Goal: Task Accomplishment & Management: Manage account settings

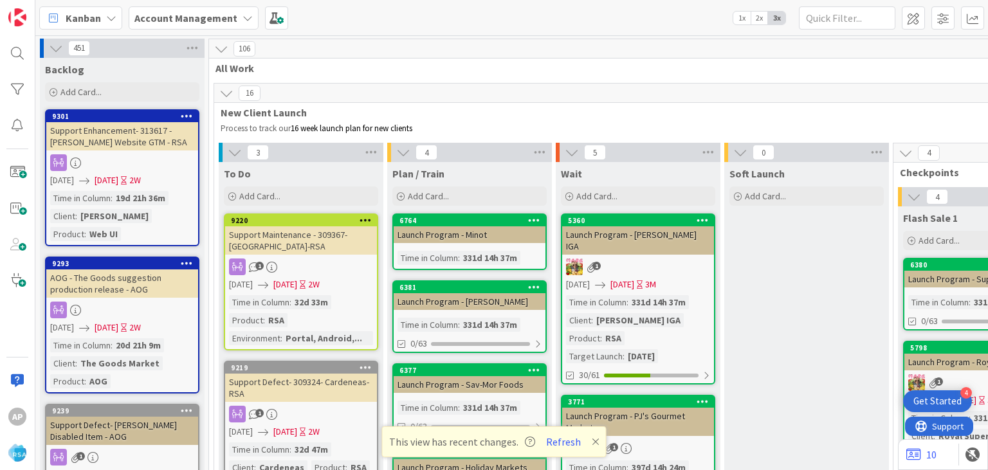
scroll to position [2721, 0]
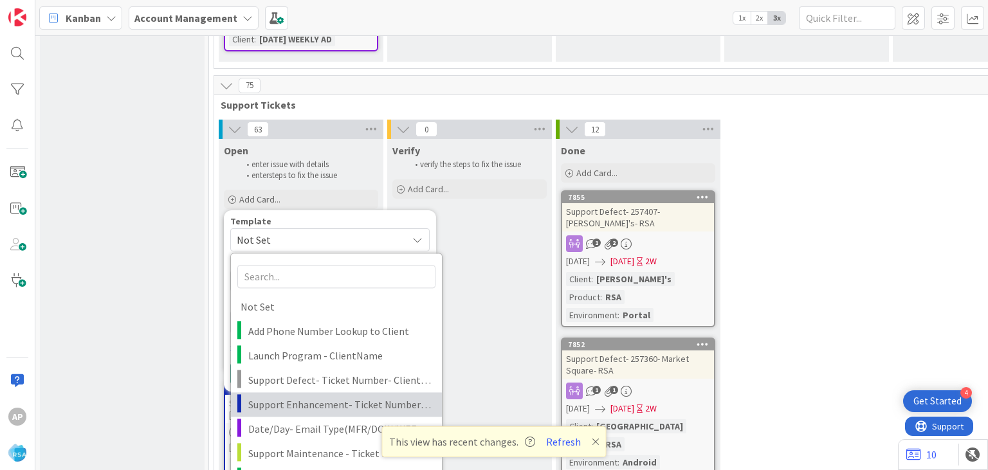
click at [292, 396] on span "Support Enhancement- Ticket Number- Client Name- Product Name" at bounding box center [340, 404] width 184 height 17
type textarea "x"
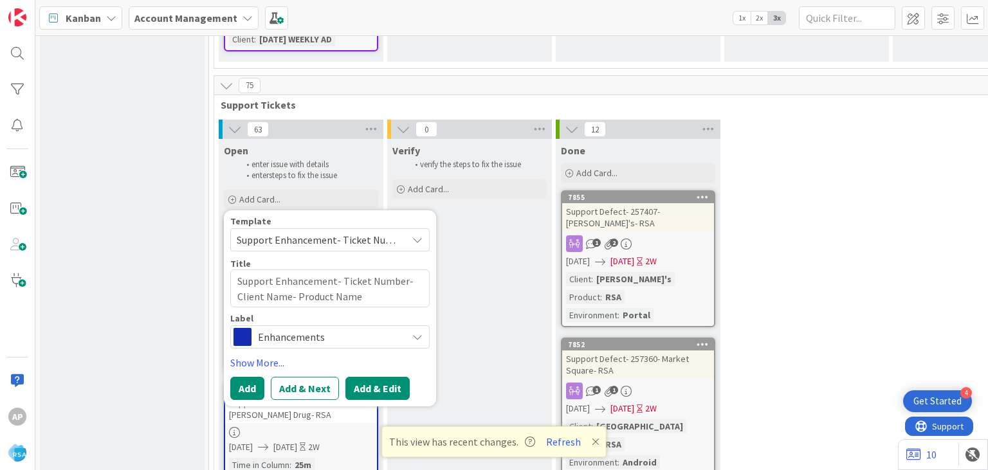
click at [379, 377] on button "Add & Edit" at bounding box center [377, 388] width 64 height 23
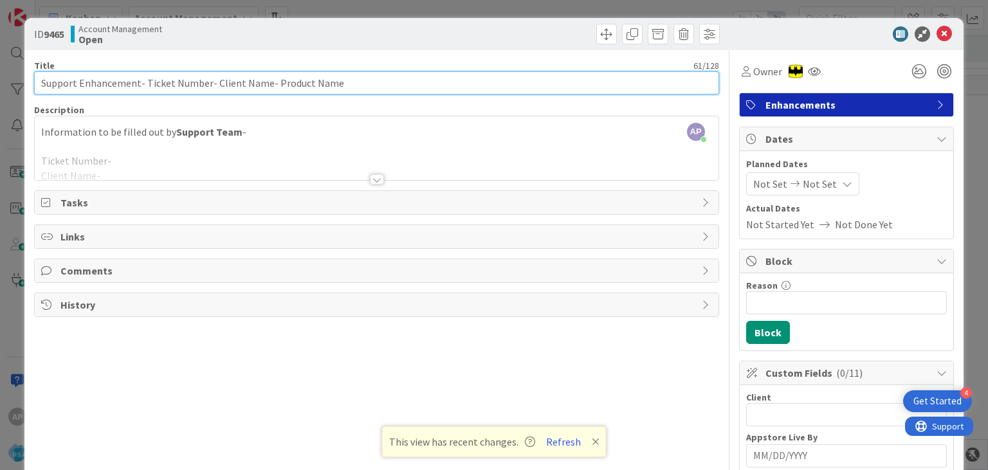
drag, startPoint x: 145, startPoint y: 84, endPoint x: 199, endPoint y: 84, distance: 54.6
click at [199, 84] on input "Support Enhancement- Ticket Number- Client Name- Product Name" at bounding box center [376, 82] width 684 height 23
drag, startPoint x: 206, startPoint y: 86, endPoint x: 143, endPoint y: 80, distance: 63.2
click at [143, 80] on input "Support Enhancement- Ticket Number- Client Name- Product Name" at bounding box center [376, 82] width 684 height 23
paste input "#319543"
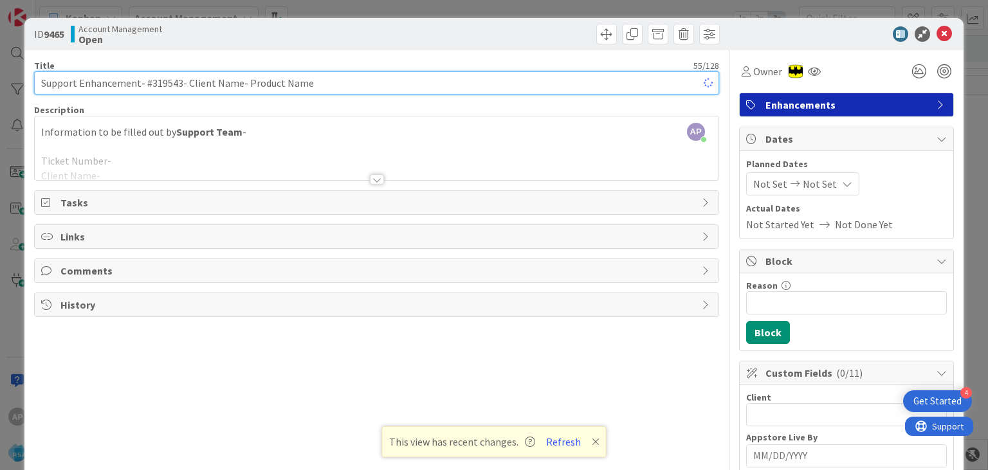
click at [149, 84] on input "Support Enhancement- #319543- Client Name- Product Name" at bounding box center [376, 82] width 684 height 23
drag, startPoint x: 181, startPoint y: 83, endPoint x: 230, endPoint y: 86, distance: 49.0
click at [230, 86] on input "Support Enhancement- 319543- Client Name- Product Name" at bounding box center [376, 82] width 684 height 23
drag, startPoint x: 233, startPoint y: 81, endPoint x: 310, endPoint y: 98, distance: 78.3
click at [310, 95] on input "Support Enhancement- 319543- [PERSON_NAME] Food- Product Name" at bounding box center [376, 82] width 684 height 23
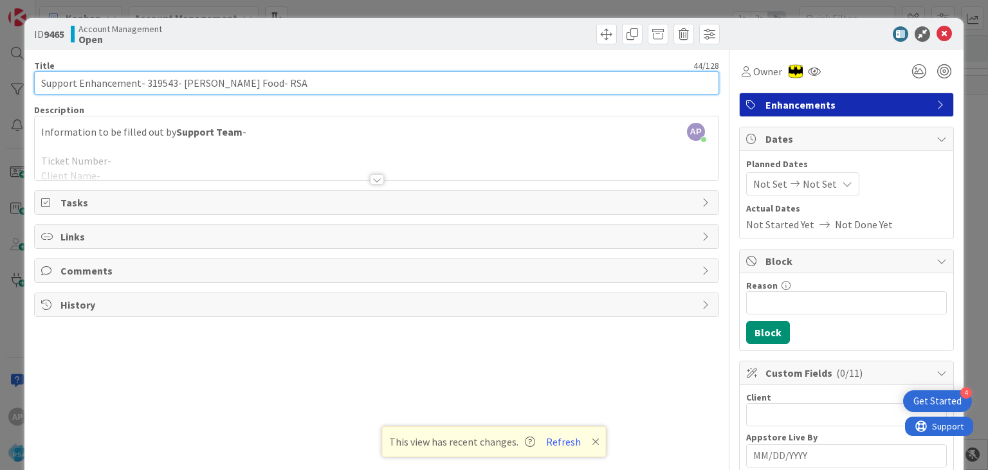
click at [164, 86] on input "Support Enhancement- 319543- [PERSON_NAME] Food- RSA" at bounding box center [376, 82] width 684 height 23
type input "Support Enhancement- 319543- [PERSON_NAME] Food- RSA"
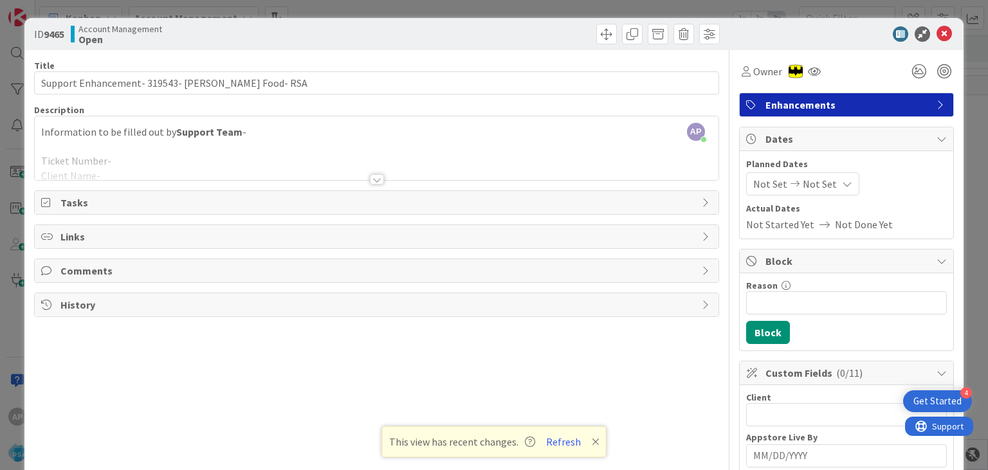
click at [379, 177] on div at bounding box center [377, 179] width 14 height 10
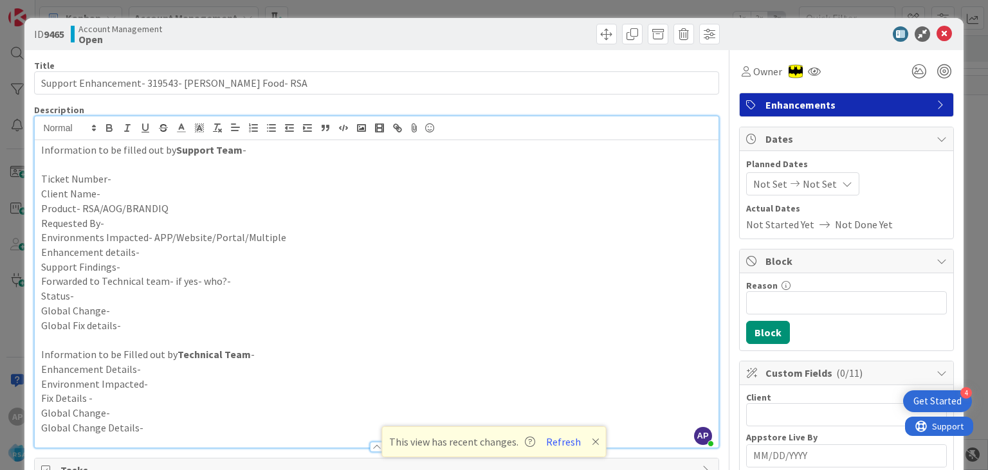
click at [122, 180] on p "Ticket Number-" at bounding box center [376, 179] width 670 height 15
click at [118, 194] on p "Client Name-" at bounding box center [376, 193] width 670 height 15
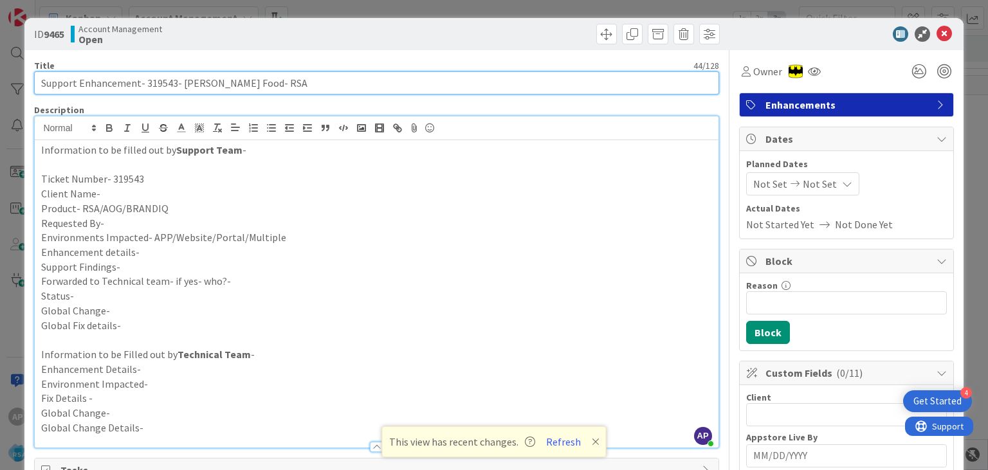
drag, startPoint x: 179, startPoint y: 82, endPoint x: 228, endPoint y: 84, distance: 48.3
click at [228, 84] on input "Support Enhancement- 319543- [PERSON_NAME] Food- RSA" at bounding box center [376, 82] width 684 height 23
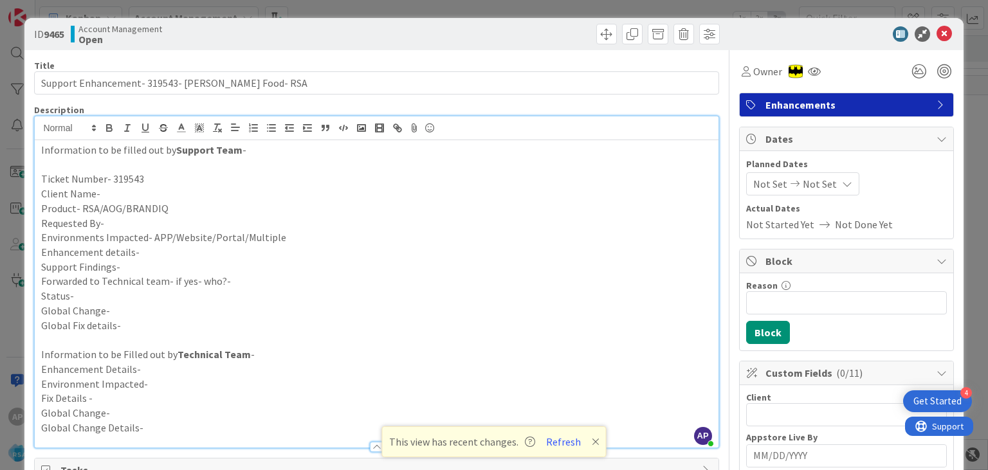
click at [127, 199] on p "Client Name-" at bounding box center [376, 193] width 670 height 15
click at [176, 210] on p "Product- RSA/AOG/BRANDIQ" at bounding box center [376, 208] width 670 height 15
click at [112, 226] on p "Requested By-" at bounding box center [376, 223] width 670 height 15
click at [309, 238] on p "Environments Impacted- APP/Website/Portal/Multiple" at bounding box center [376, 237] width 670 height 15
click at [166, 256] on p "Enhancement details-" at bounding box center [376, 252] width 670 height 15
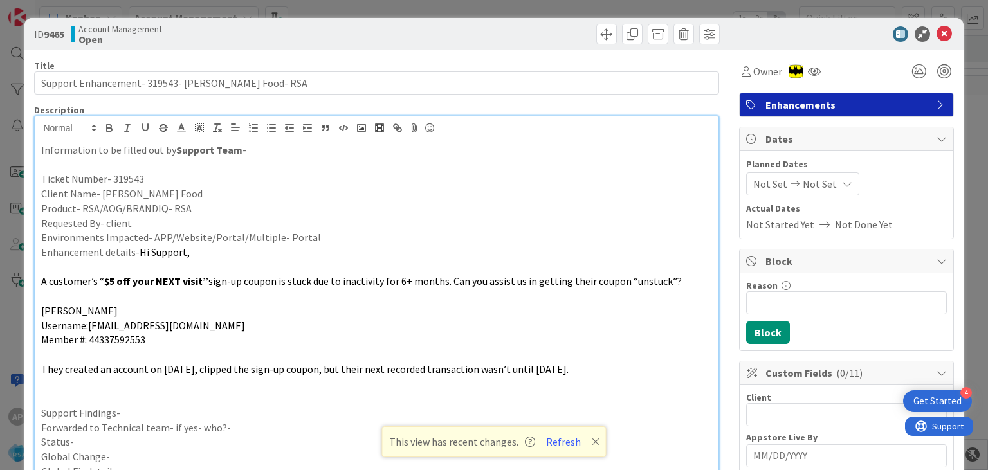
scroll to position [80, 0]
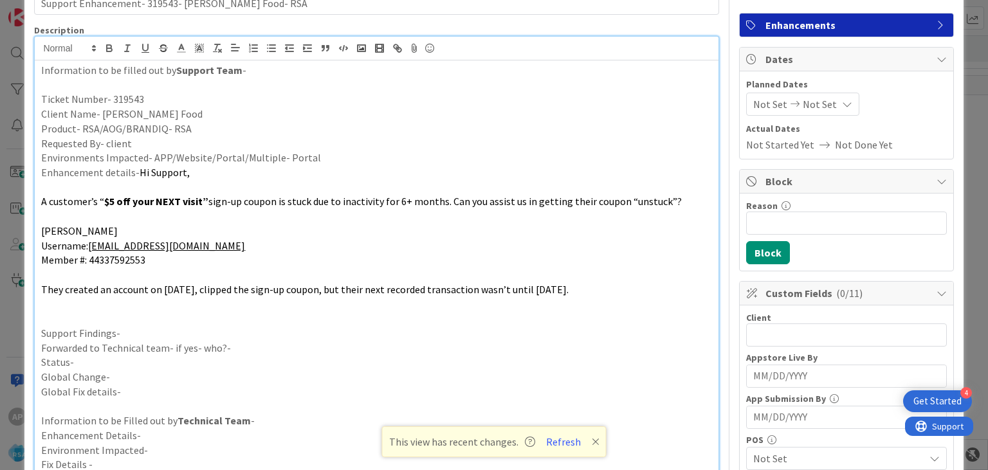
click at [148, 329] on p "Support Findings-" at bounding box center [376, 333] width 670 height 15
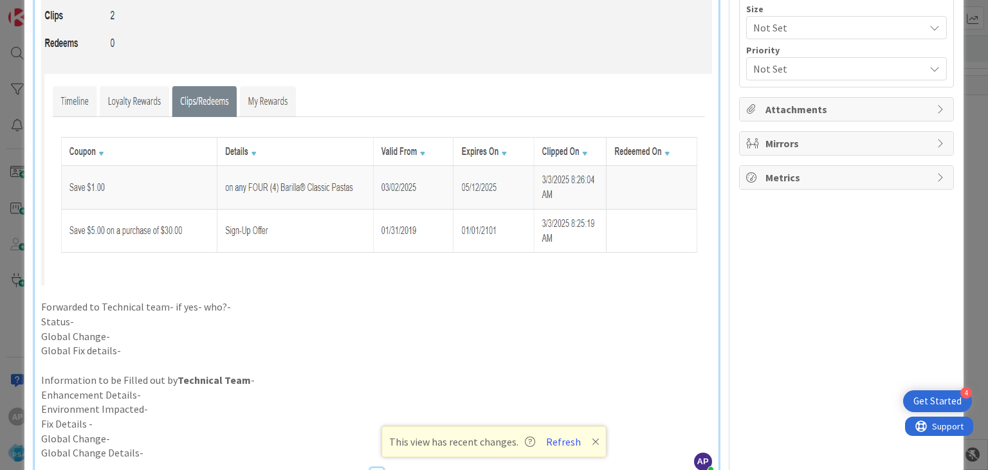
scroll to position [758, 0]
click at [251, 310] on p "Forwarded to Technical team- if yes- who?-" at bounding box center [376, 306] width 670 height 15
click at [121, 320] on p "Status-" at bounding box center [376, 321] width 670 height 15
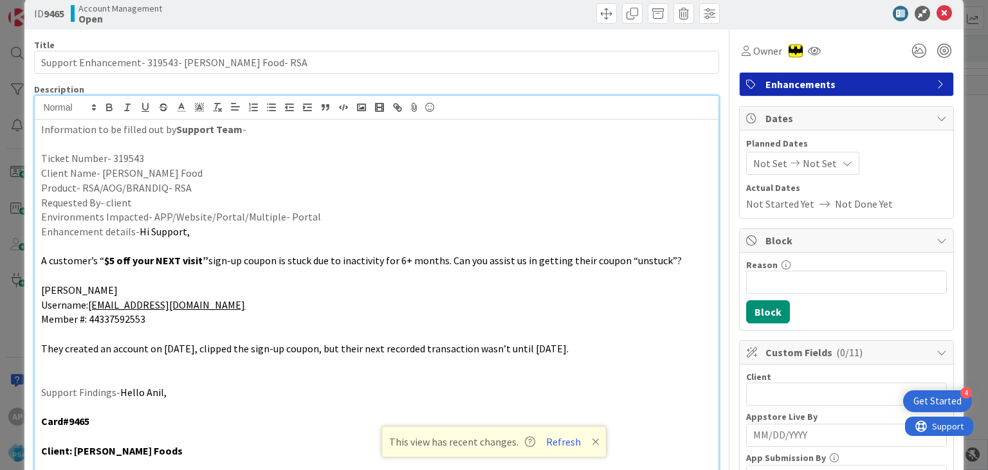
scroll to position [0, 0]
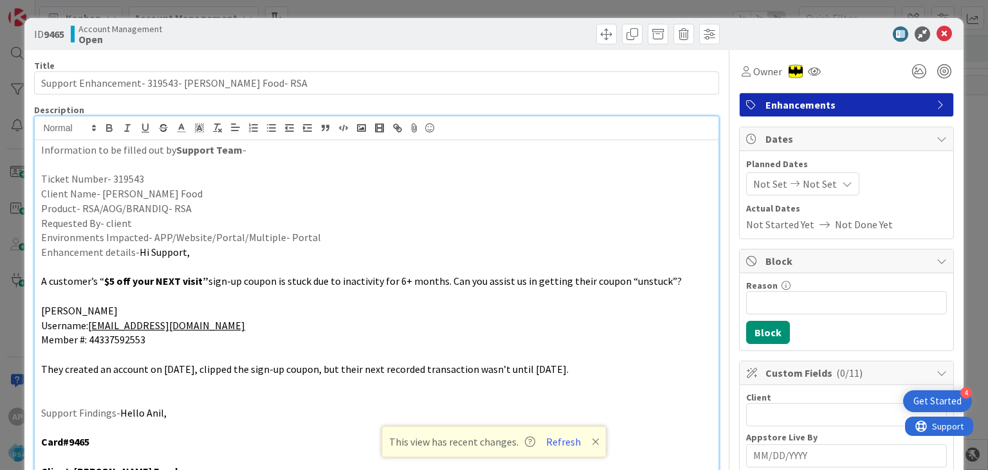
click at [763, 186] on span "Not Set" at bounding box center [770, 183] width 34 height 15
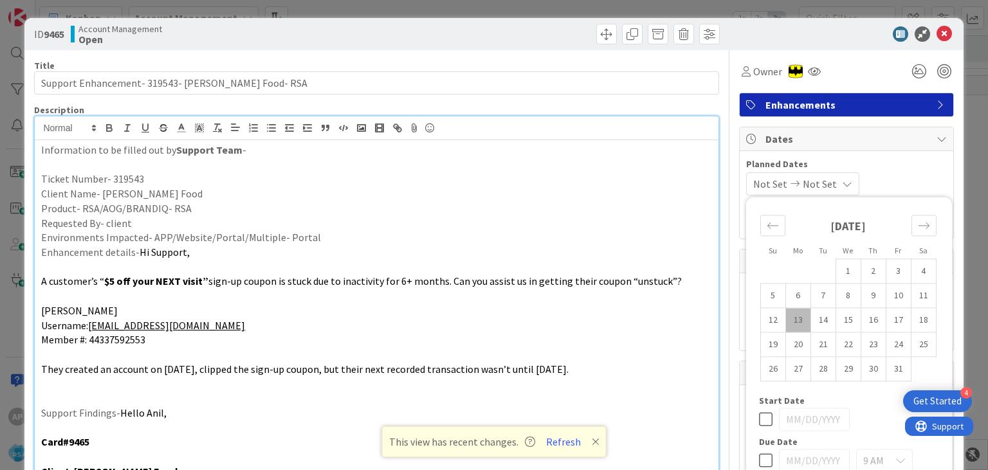
click at [793, 321] on td "13" at bounding box center [797, 320] width 25 height 24
type input "[DATE]"
click at [897, 346] on td "24" at bounding box center [897, 344] width 25 height 24
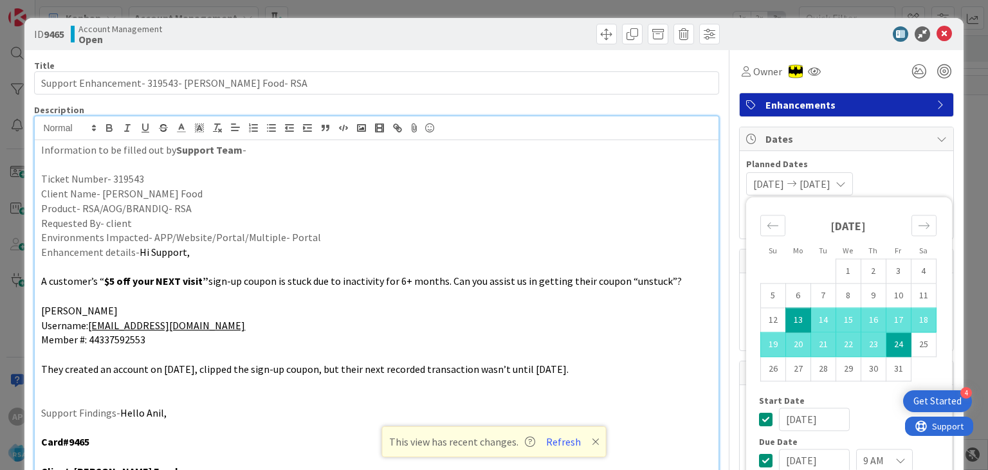
type input "[DATE]"
click at [905, 181] on div "[DATE] [DATE] Su Mo Tu We Th Fr Sa [DATE] 1 2 3 4 5 6 7 8 9 10 11 12 13 14 15 1…" at bounding box center [846, 183] width 201 height 23
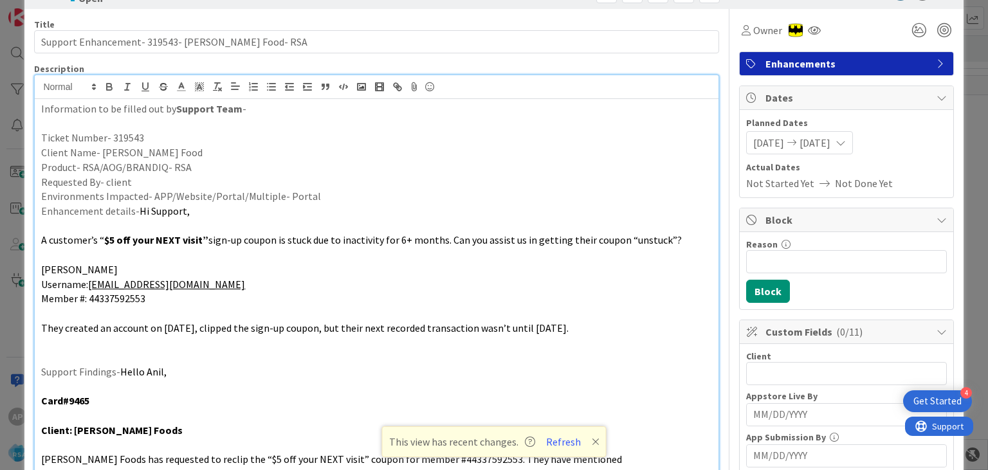
scroll to position [44, 0]
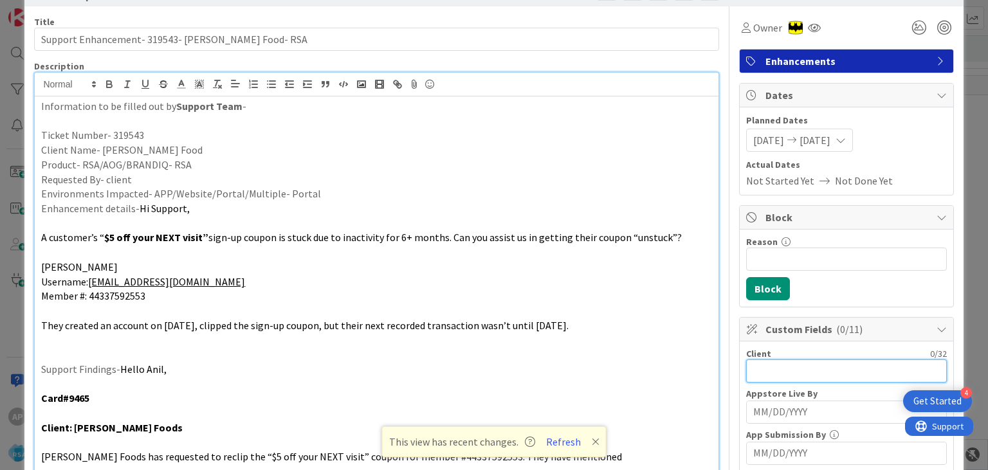
click at [764, 373] on input "text" at bounding box center [846, 370] width 201 height 23
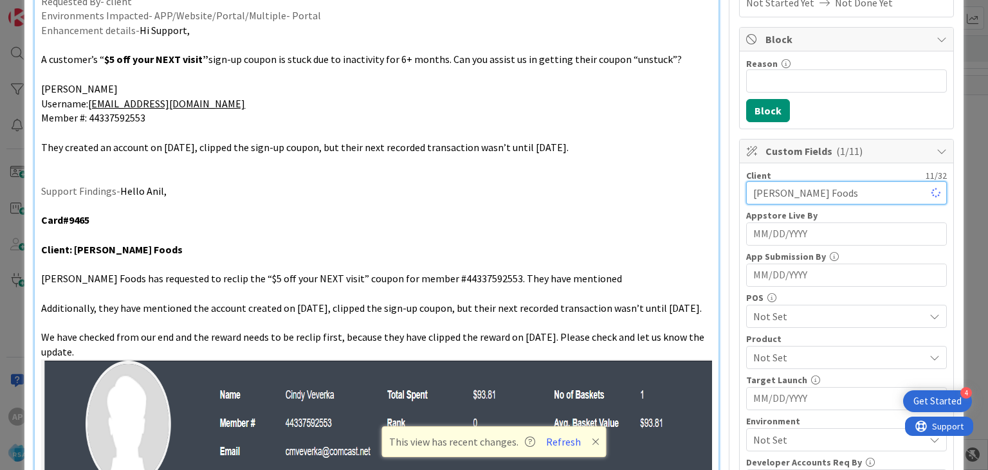
scroll to position [225, 0]
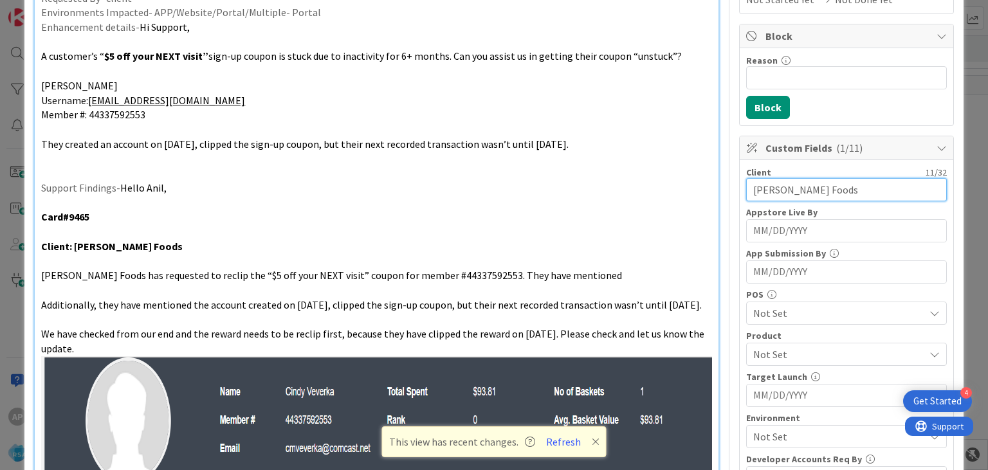
type input "[PERSON_NAME] Foods"
click at [799, 357] on span "Not Set" at bounding box center [838, 354] width 171 height 15
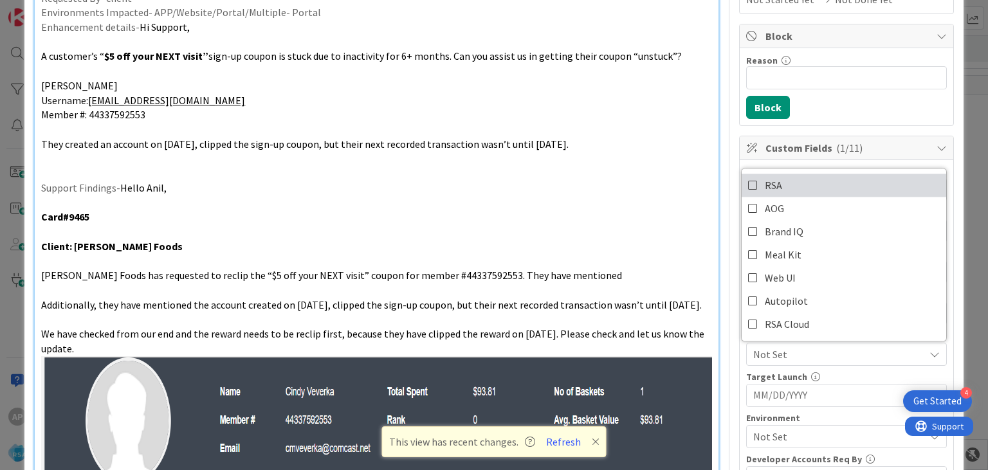
click at [752, 181] on icon at bounding box center [753, 185] width 10 height 19
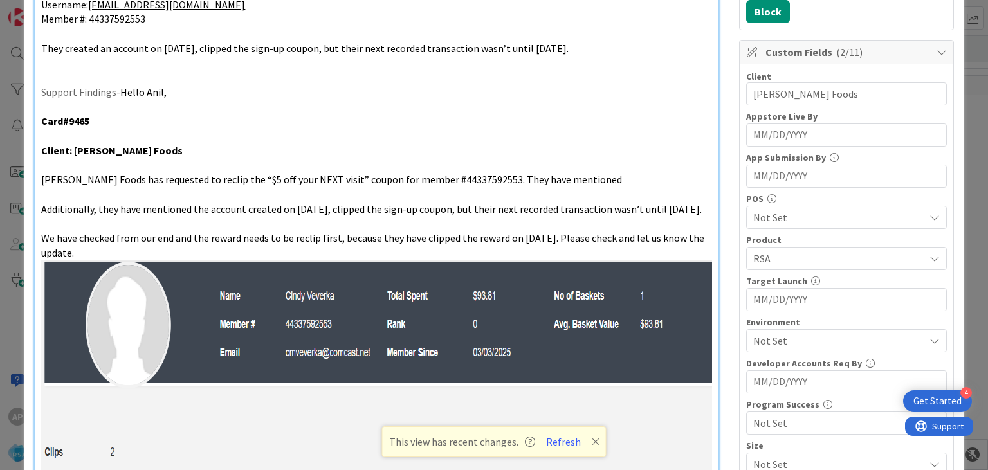
scroll to position [322, 0]
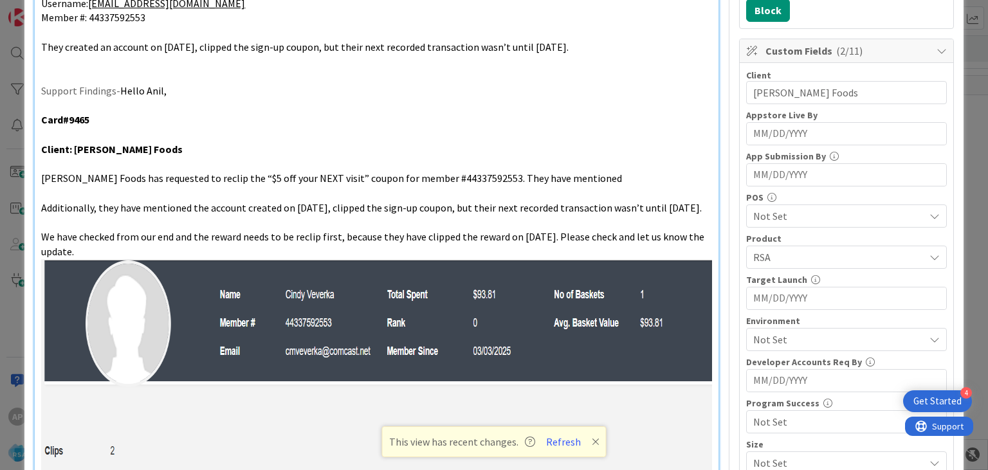
click at [776, 341] on span "Not Set" at bounding box center [838, 339] width 171 height 15
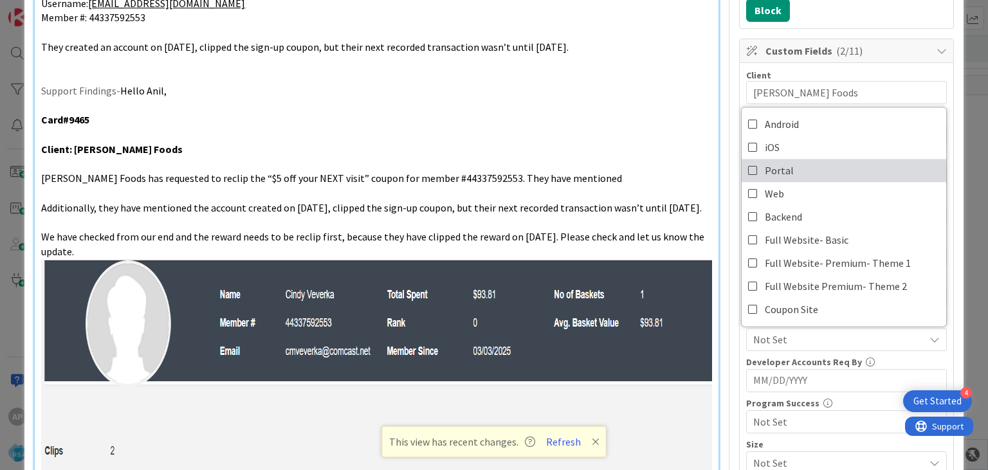
click at [749, 169] on icon at bounding box center [753, 170] width 10 height 19
click at [737, 342] on div "Title 44 / 128 Support Enhancement- 319543- [PERSON_NAME] Food- RSA Description…" at bounding box center [493, 386] width 919 height 1317
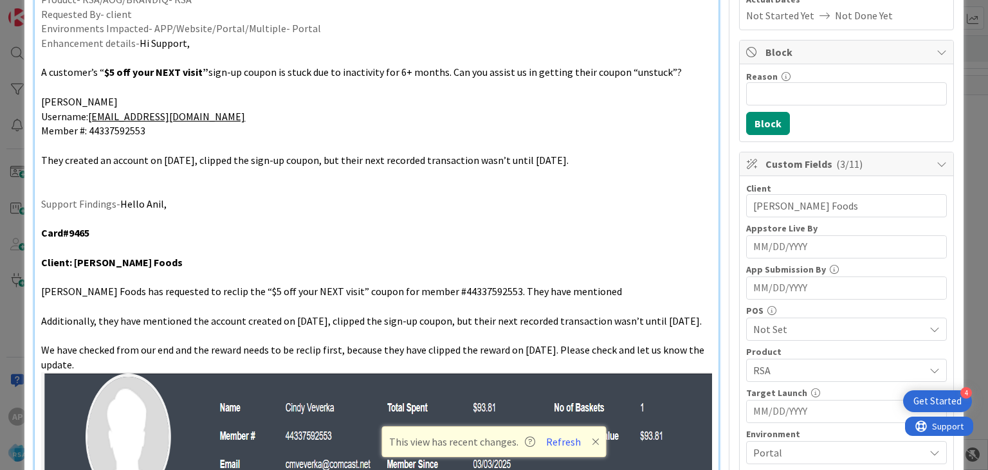
scroll to position [0, 0]
